Goal: Task Accomplishment & Management: Manage account settings

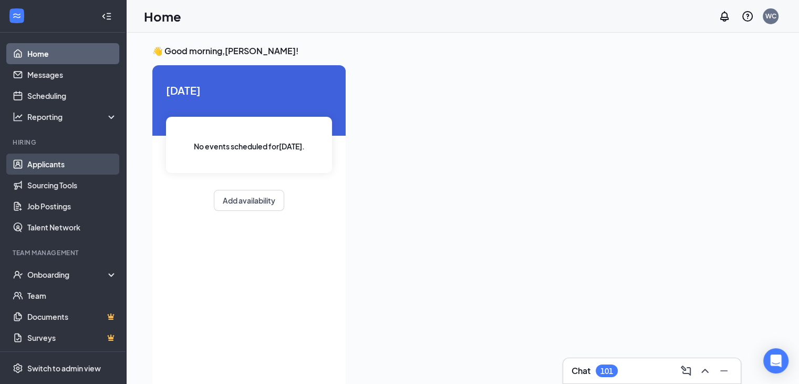
click at [47, 160] on link "Applicants" at bounding box center [72, 163] width 90 height 21
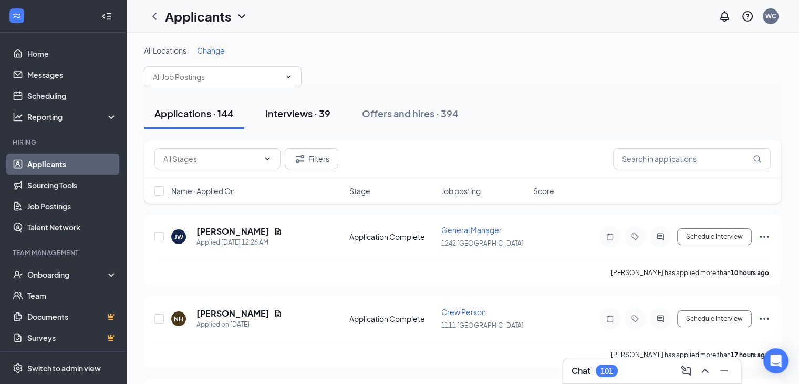
click at [284, 112] on div "Interviews · 39" at bounding box center [297, 113] width 65 height 13
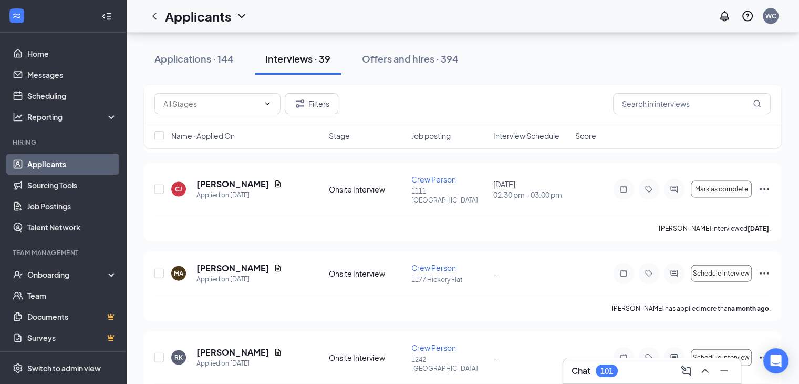
scroll to position [2283, 0]
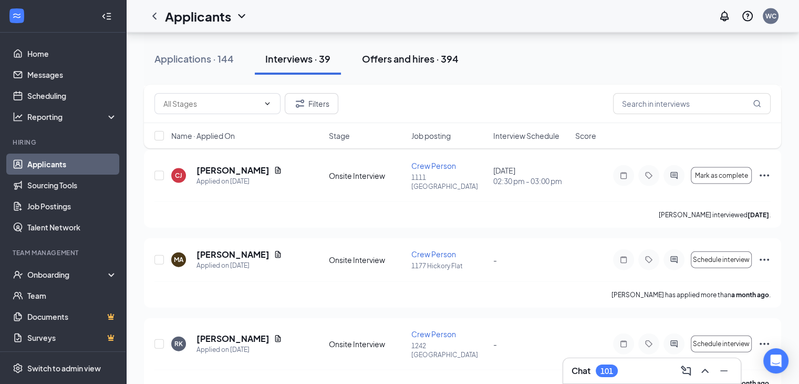
click at [388, 56] on div "Offers and hires · 394" at bounding box center [410, 58] width 97 height 13
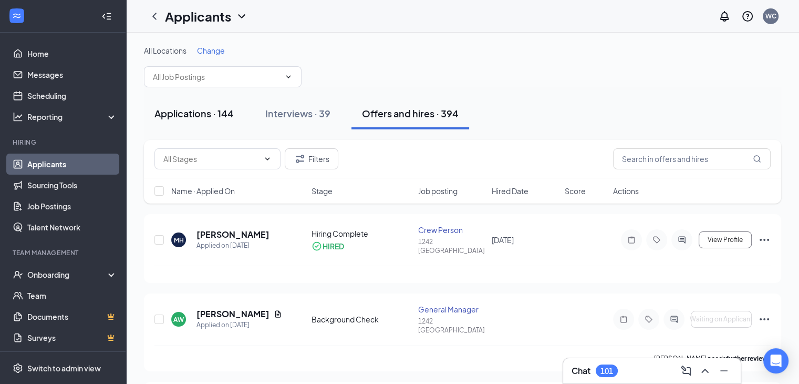
click at [182, 114] on div "Applications · 144" at bounding box center [193, 113] width 79 height 13
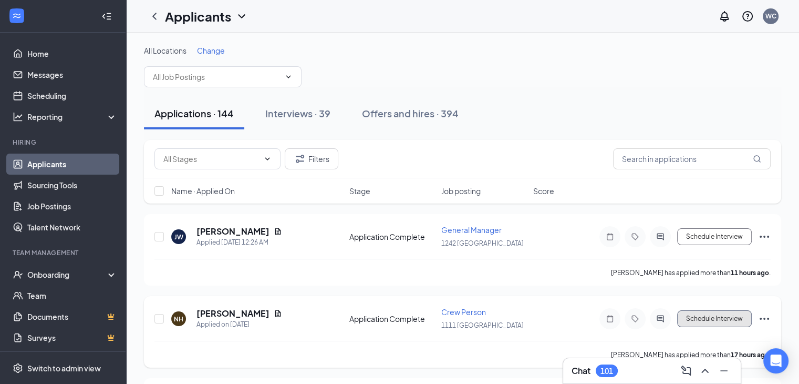
click at [700, 316] on button "Schedule Interview" at bounding box center [714, 318] width 75 height 17
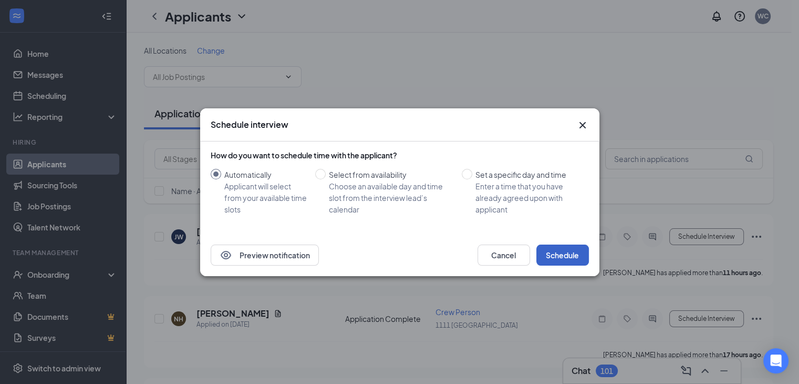
click at [562, 251] on button "Schedule" at bounding box center [562, 254] width 53 height 21
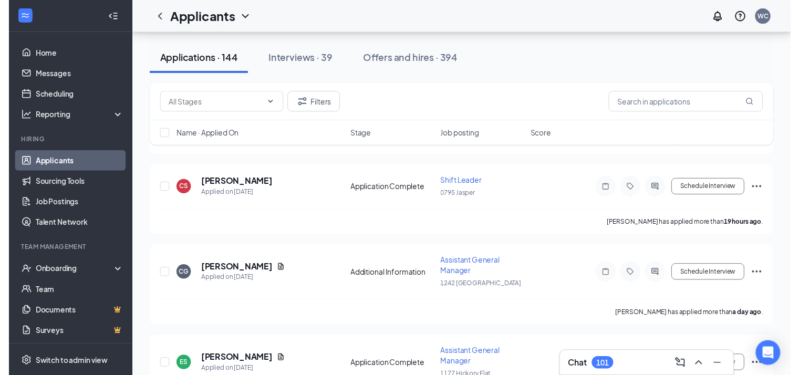
scroll to position [231, 0]
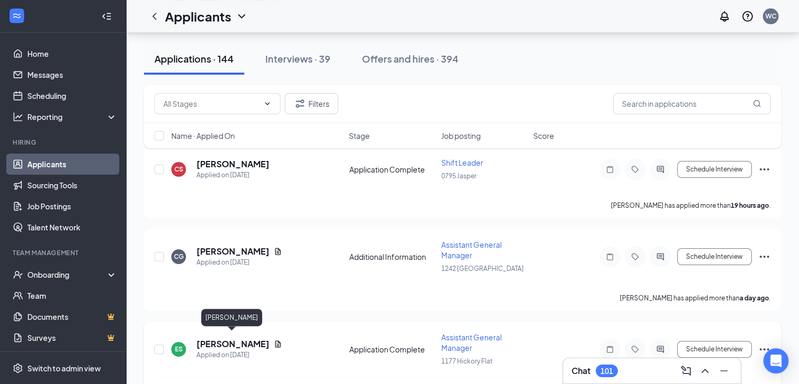
click at [248, 340] on h5 "[PERSON_NAME]" at bounding box center [232, 344] width 73 height 12
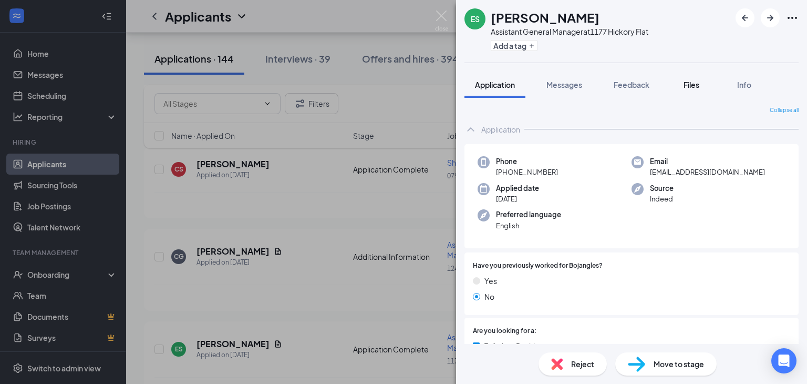
click at [693, 85] on span "Files" at bounding box center [691, 84] width 16 height 9
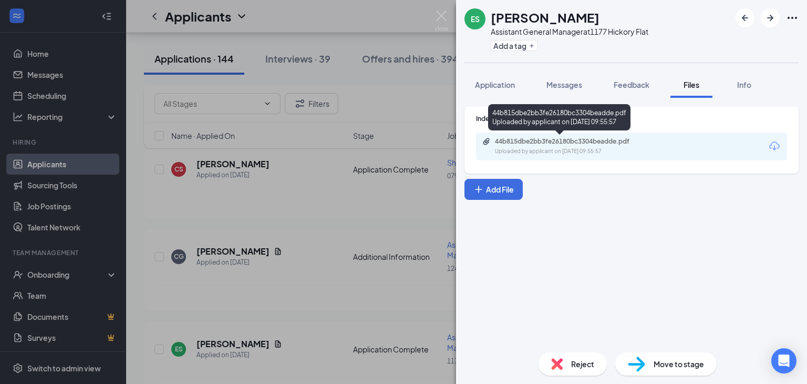
click at [598, 144] on div "44b815dbe2bb3fe26180bc3304beadde.pdf" at bounding box center [568, 141] width 147 height 8
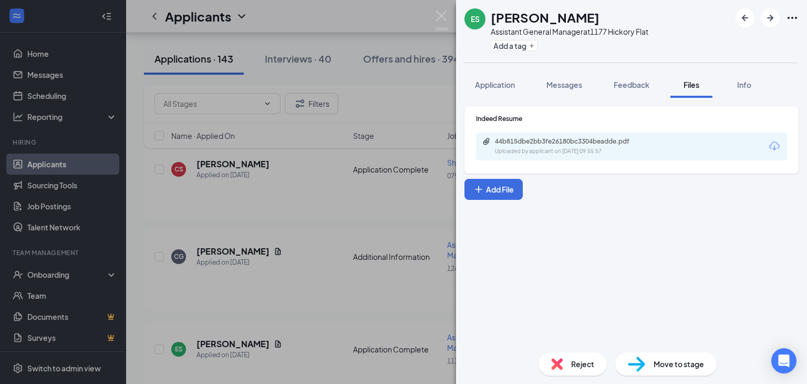
click at [393, 191] on div "ES [PERSON_NAME] Assistant General Manager at 1177 Hickory Flat Add a tag Appli…" at bounding box center [403, 192] width 807 height 384
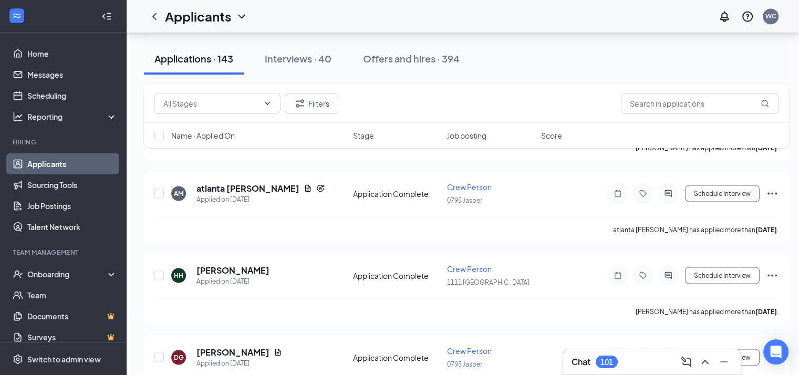
scroll to position [1898, 0]
